Goal: Task Accomplishment & Management: Use online tool/utility

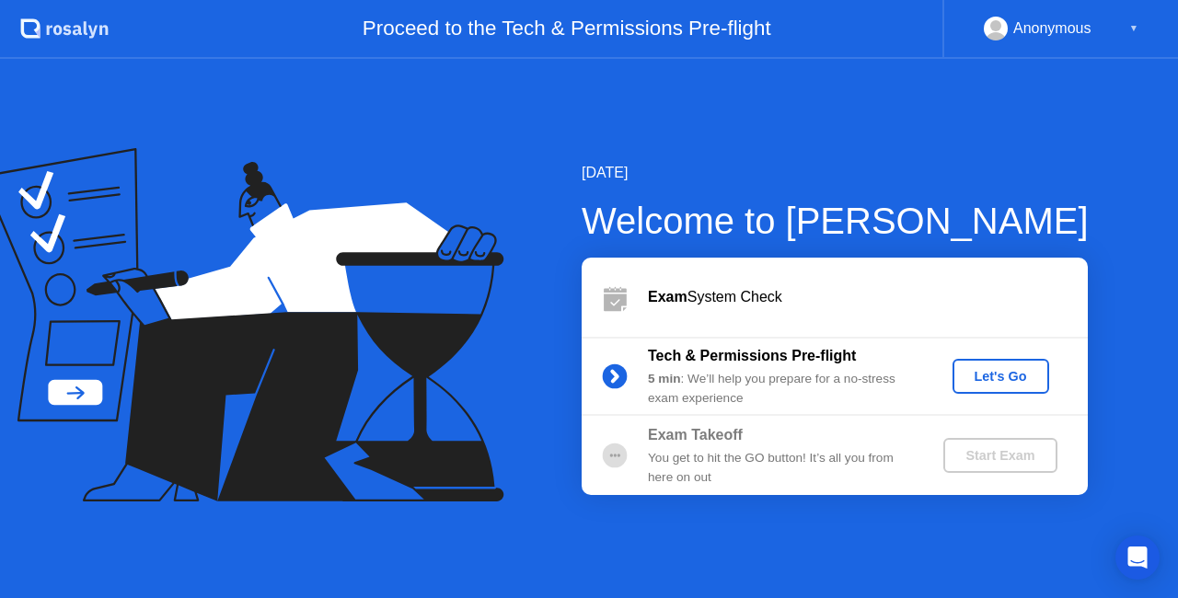
click at [990, 371] on div "Let's Go" at bounding box center [1001, 376] width 82 height 15
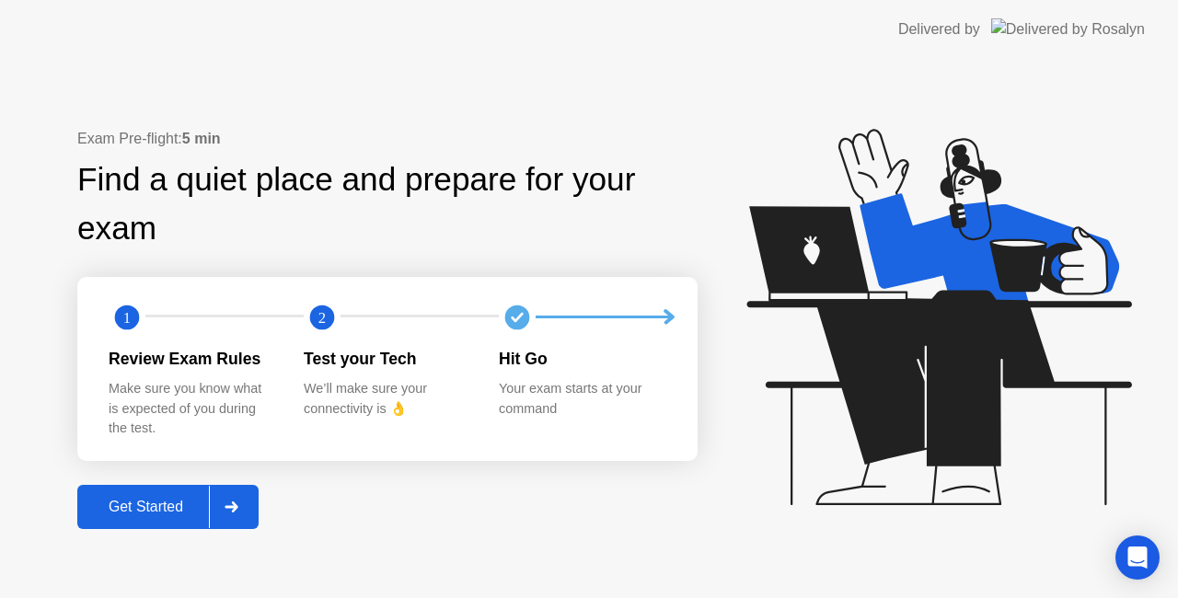
click at [138, 485] on button "Get Started" at bounding box center [167, 507] width 181 height 44
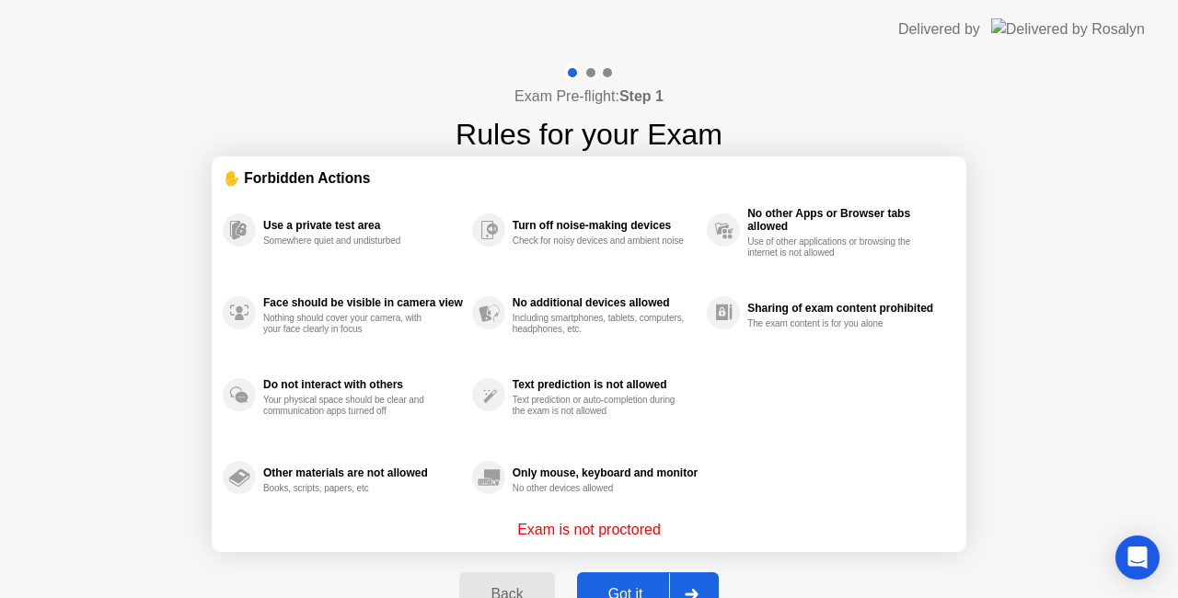
click at [629, 586] on div "Got it" at bounding box center [625, 594] width 86 height 17
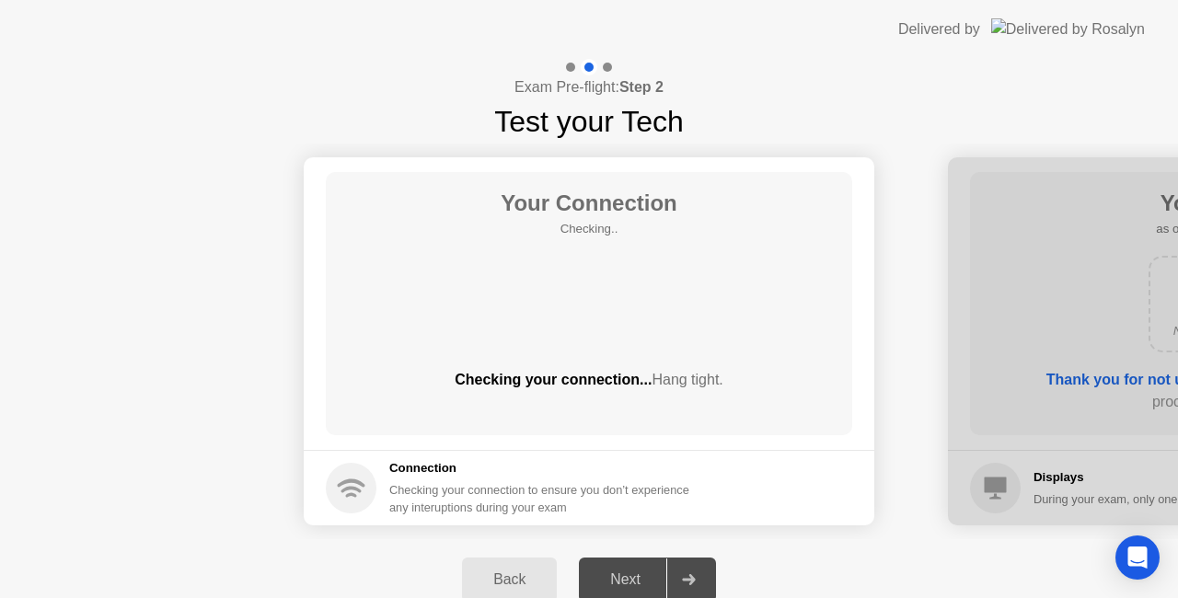
click at [629, 585] on div "Next" at bounding box center [625, 579] width 82 height 17
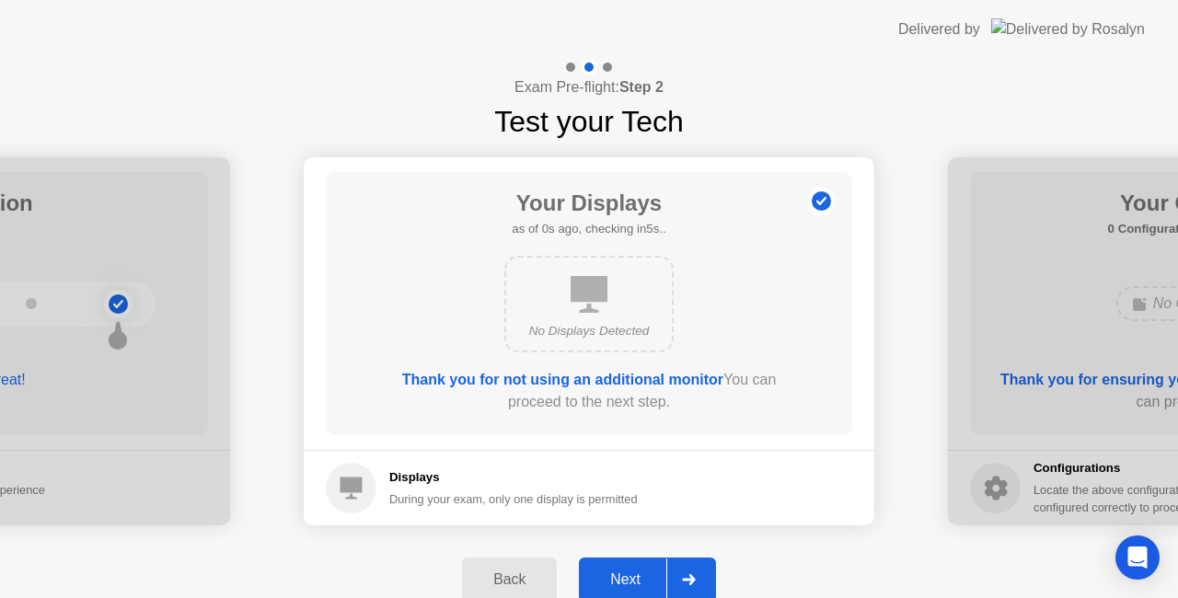
click at [629, 577] on div "Next" at bounding box center [625, 579] width 82 height 17
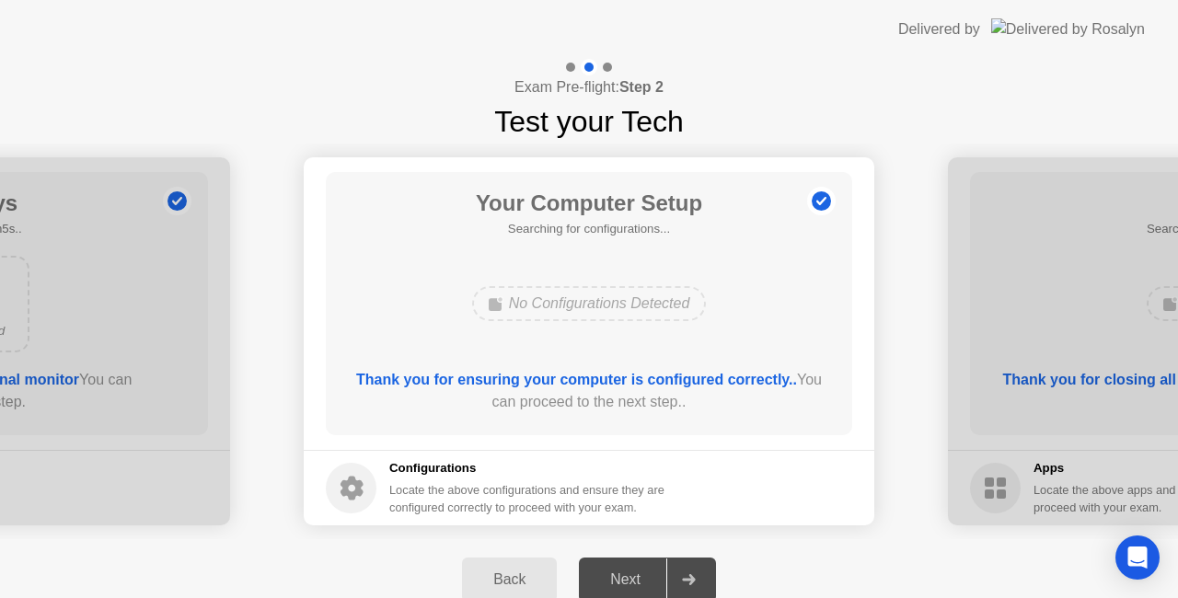
click at [629, 577] on div "Next" at bounding box center [625, 579] width 82 height 17
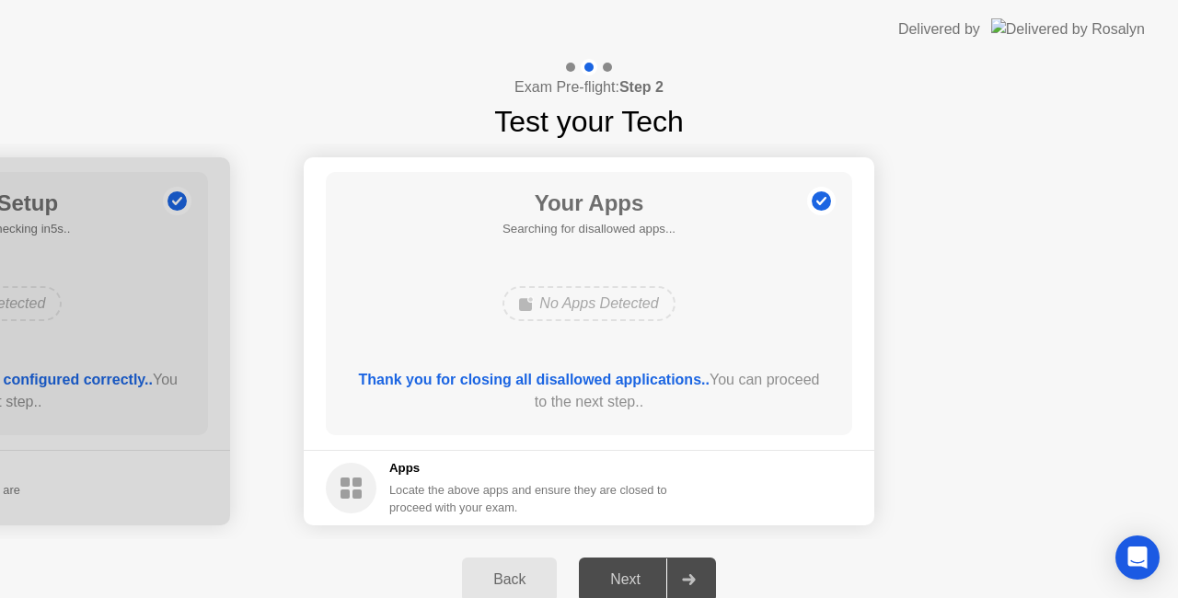
click at [629, 577] on div "Next" at bounding box center [625, 579] width 82 height 17
